Goal: Task Accomplishment & Management: Manage account settings

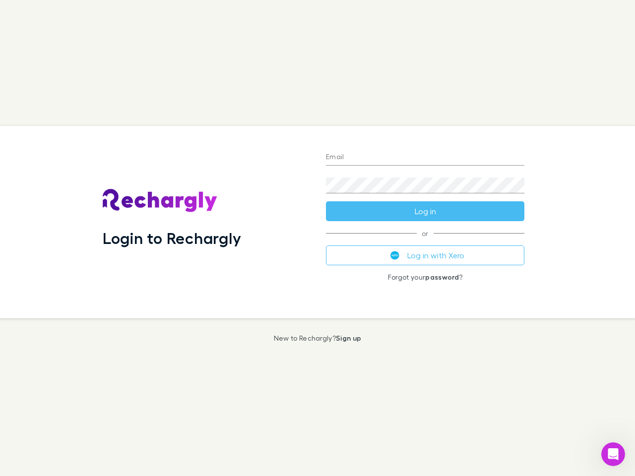
click at [317, 238] on div "Login to Rechargly" at bounding box center [206, 222] width 223 height 192
click at [425, 158] on input "Email" at bounding box center [425, 158] width 198 height 16
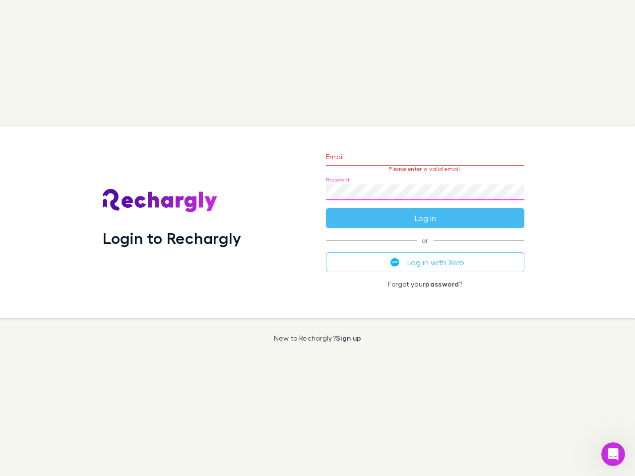
click at [425, 211] on form "Email Please enter a valid email. Password Log in" at bounding box center [425, 185] width 198 height 86
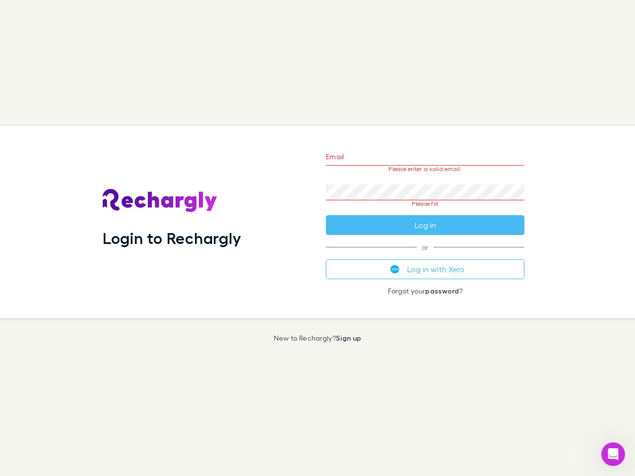
click at [425, 255] on div "Email Please enter a valid email. Password Please fill Log in or Log in with Xe…" at bounding box center [425, 222] width 214 height 192
click at [613, 454] on icon "Open Intercom Messenger" at bounding box center [613, 454] width 16 height 16
